Goal: Task Accomplishment & Management: Use online tool/utility

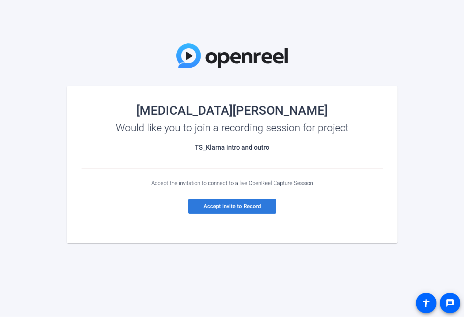
click at [227, 206] on span "Accept invite to Record" at bounding box center [232, 206] width 57 height 7
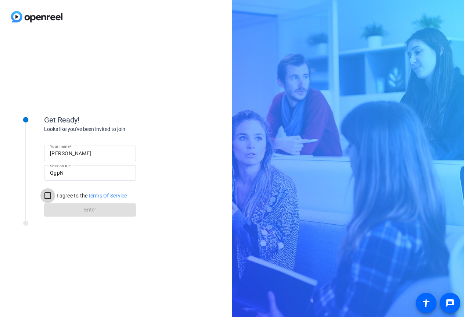
click at [44, 195] on input "I agree to the Terms Of Service" at bounding box center [47, 195] width 15 height 15
checkbox input "true"
click at [71, 208] on span at bounding box center [90, 210] width 92 height 18
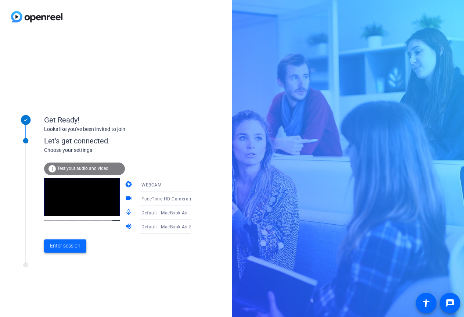
click at [69, 245] on span "Enter session" at bounding box center [65, 246] width 31 height 8
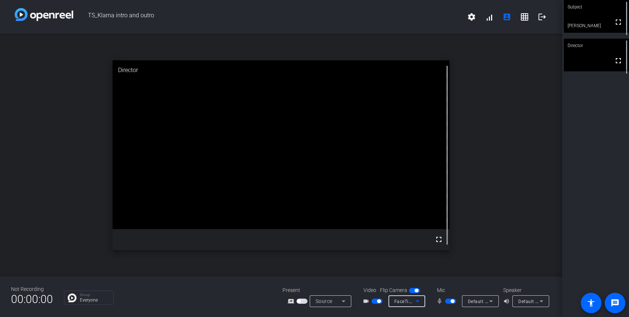
click at [418, 301] on icon at bounding box center [417, 301] width 4 height 2
click at [464, 224] on div at bounding box center [314, 158] width 629 height 317
click at [464, 25] on mat-icon "fullscreen" at bounding box center [618, 22] width 9 height 9
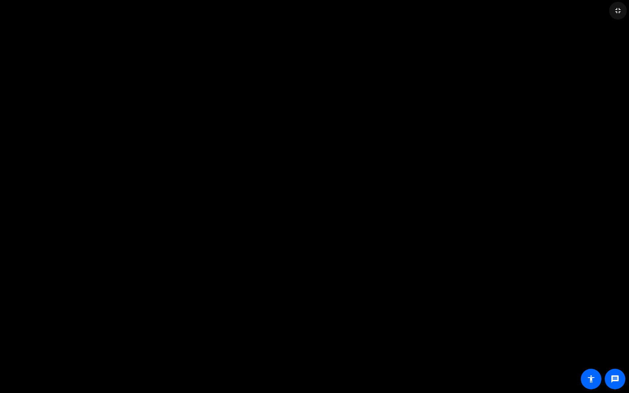
click at [464, 13] on mat-icon "fullscreen_exit" at bounding box center [617, 10] width 9 height 9
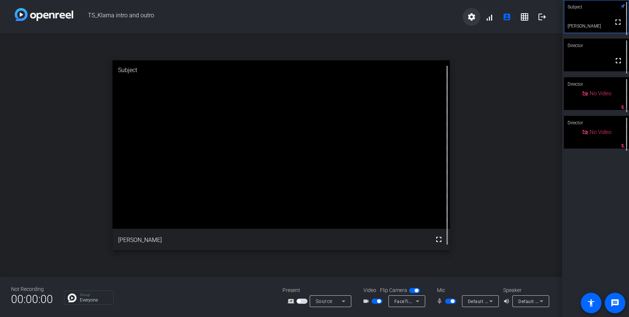
click at [464, 19] on span at bounding box center [471, 17] width 18 height 18
click at [418, 305] on div at bounding box center [314, 158] width 629 height 317
click at [418, 301] on icon at bounding box center [417, 301] width 4 height 2
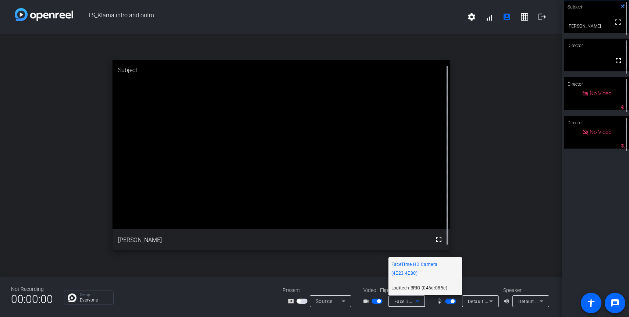
click at [415, 289] on span "Logitech BRIO (046d:085e)" at bounding box center [419, 287] width 56 height 9
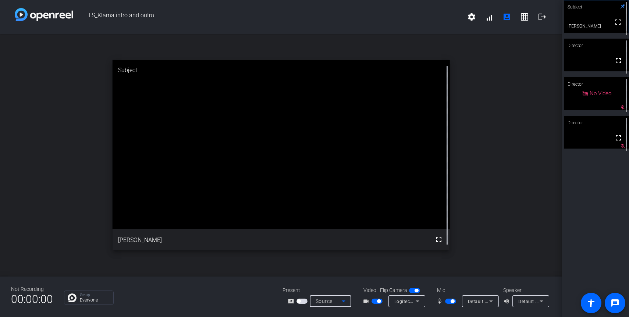
click at [343, 302] on icon at bounding box center [344, 301] width 4 height 2
click at [343, 302] on div at bounding box center [314, 158] width 629 height 317
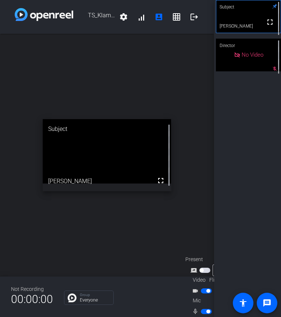
click at [279, 175] on div "Subject fullscreen [PERSON_NAME] Director No Video mic_off_outline" at bounding box center [247, 158] width 67 height 317
